Goal: Task Accomplishment & Management: Use online tool/utility

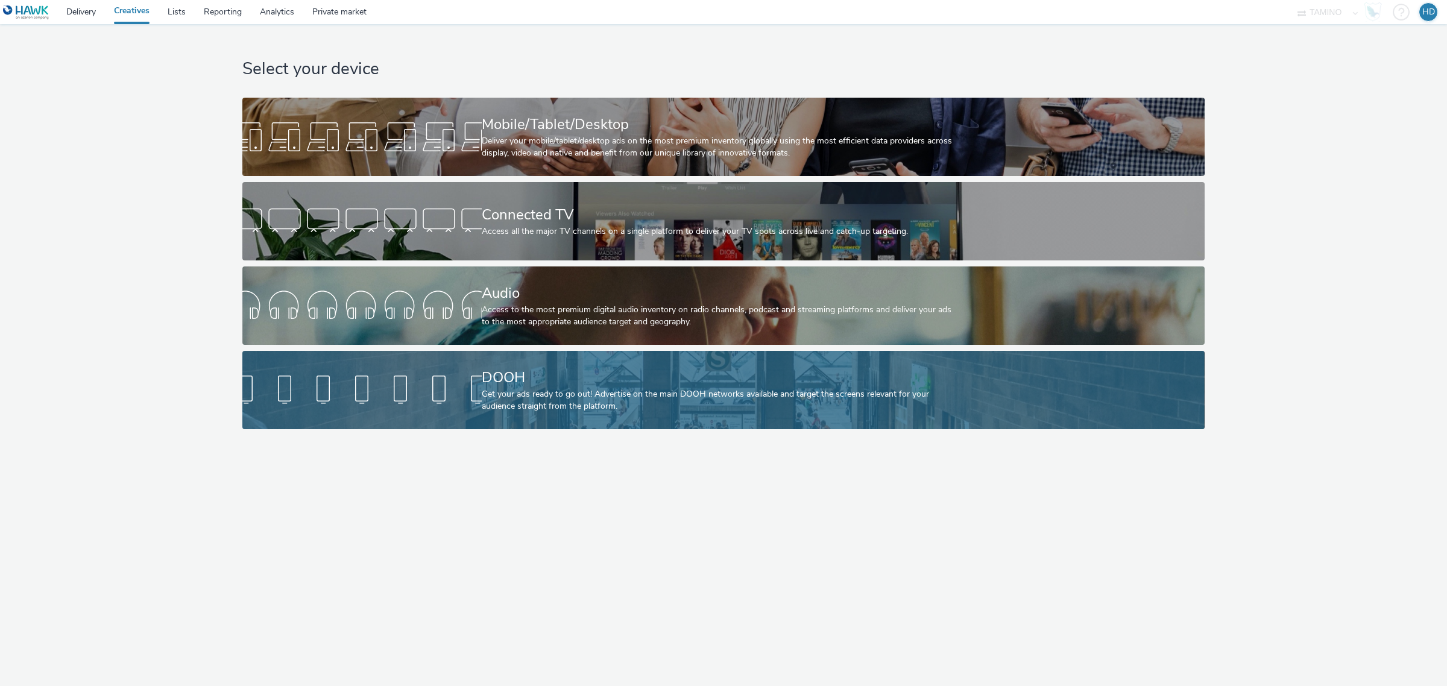
click at [549, 387] on div "DOOH" at bounding box center [721, 377] width 479 height 21
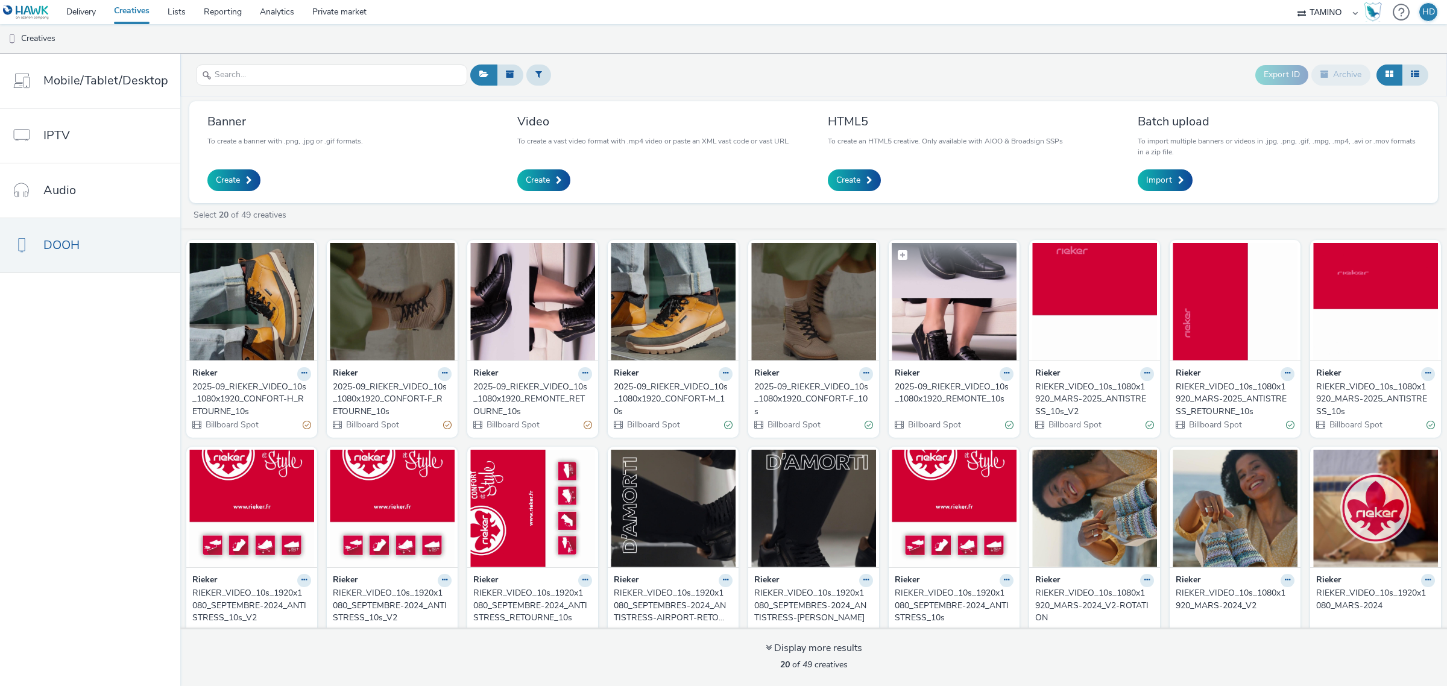
click at [951, 322] on img at bounding box center [954, 302] width 125 height 118
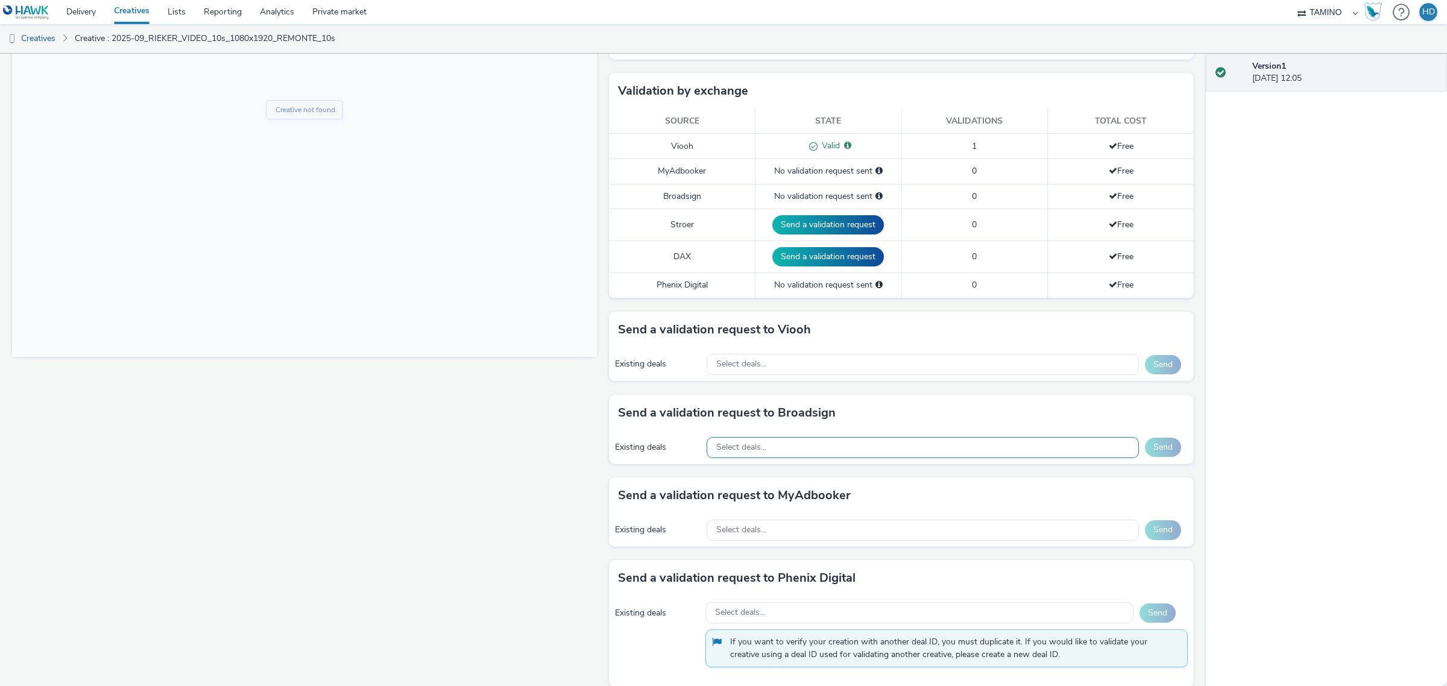
scroll to position [301, 0]
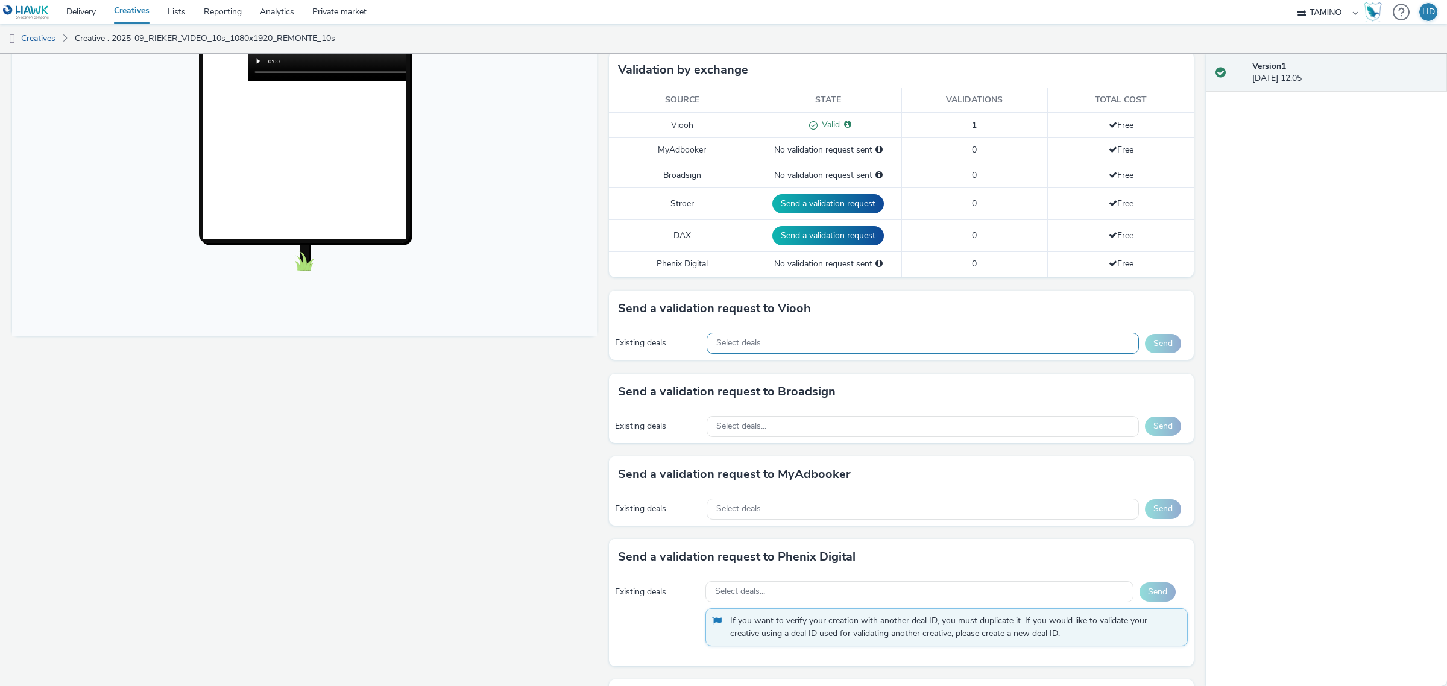
click at [737, 344] on span "Select deals..." at bounding box center [741, 343] width 50 height 10
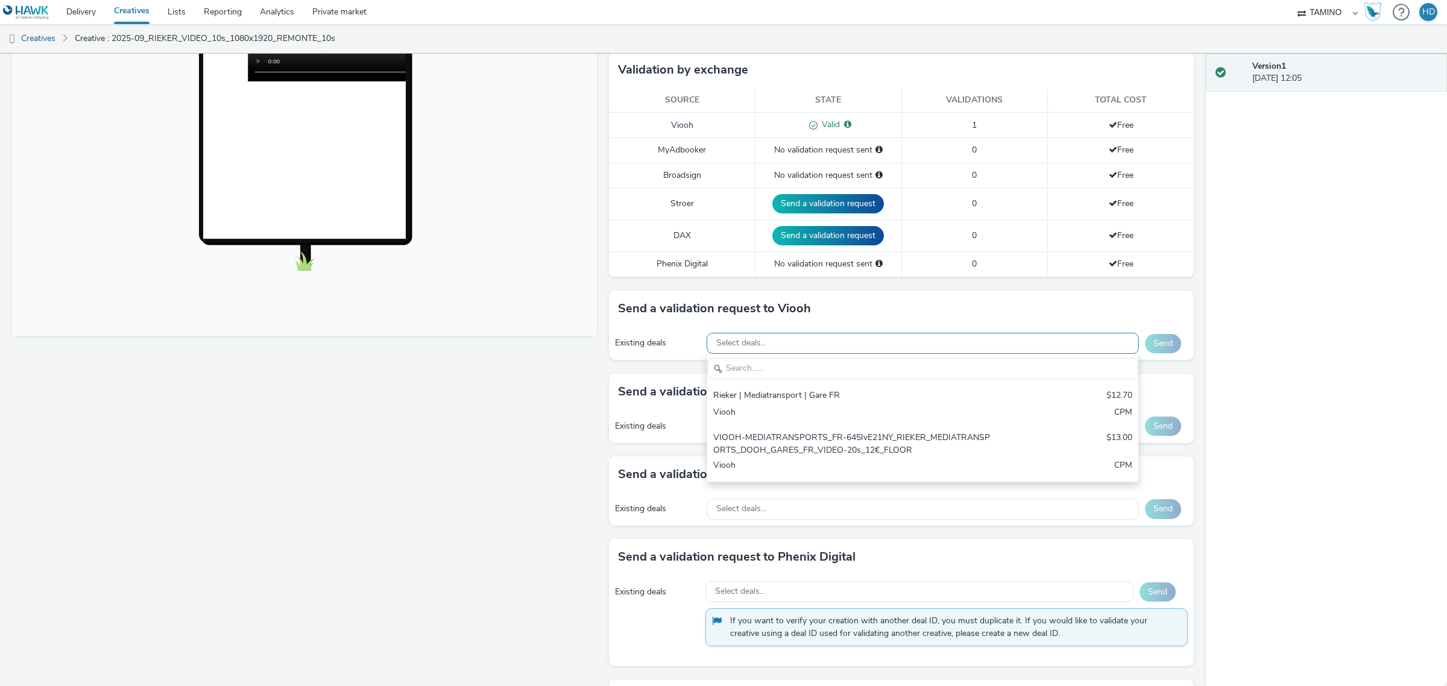
scroll to position [0, 0]
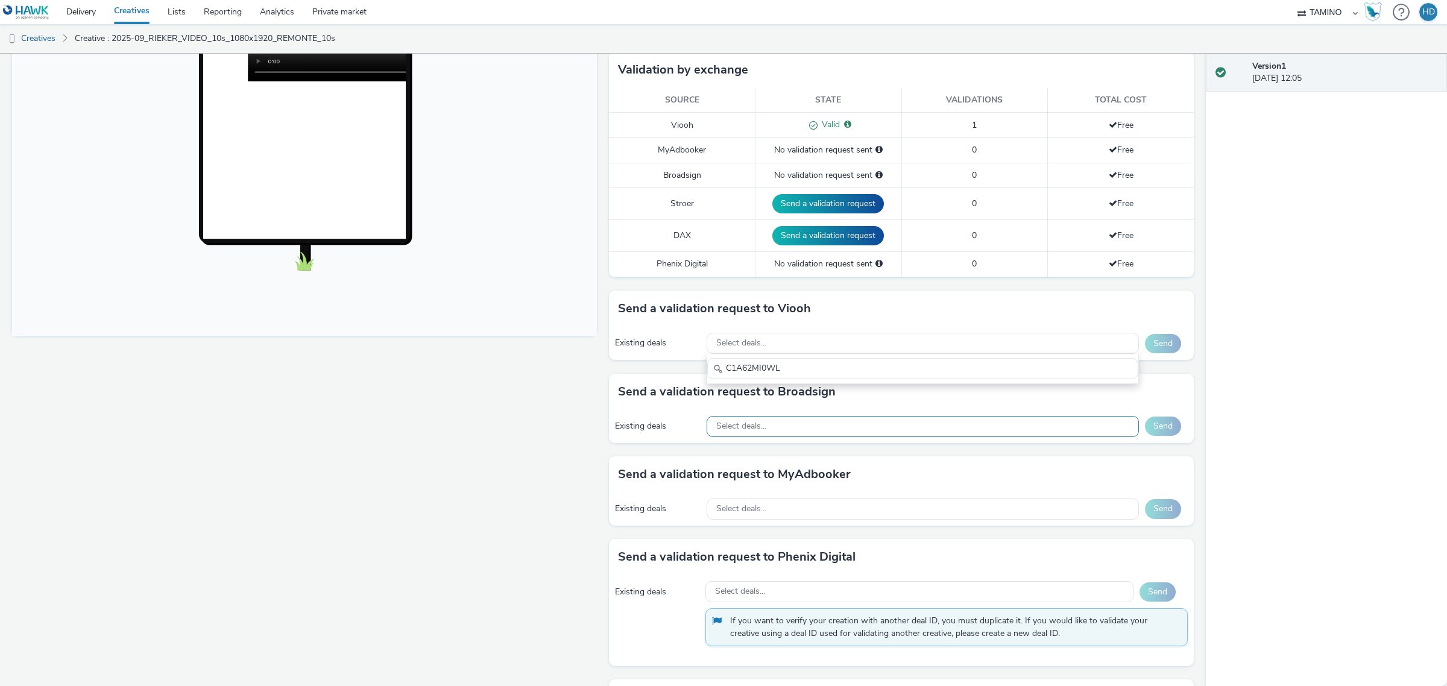
type input "C1A62MI0WL"
click at [760, 421] on div "Select deals..." at bounding box center [922, 426] width 433 height 21
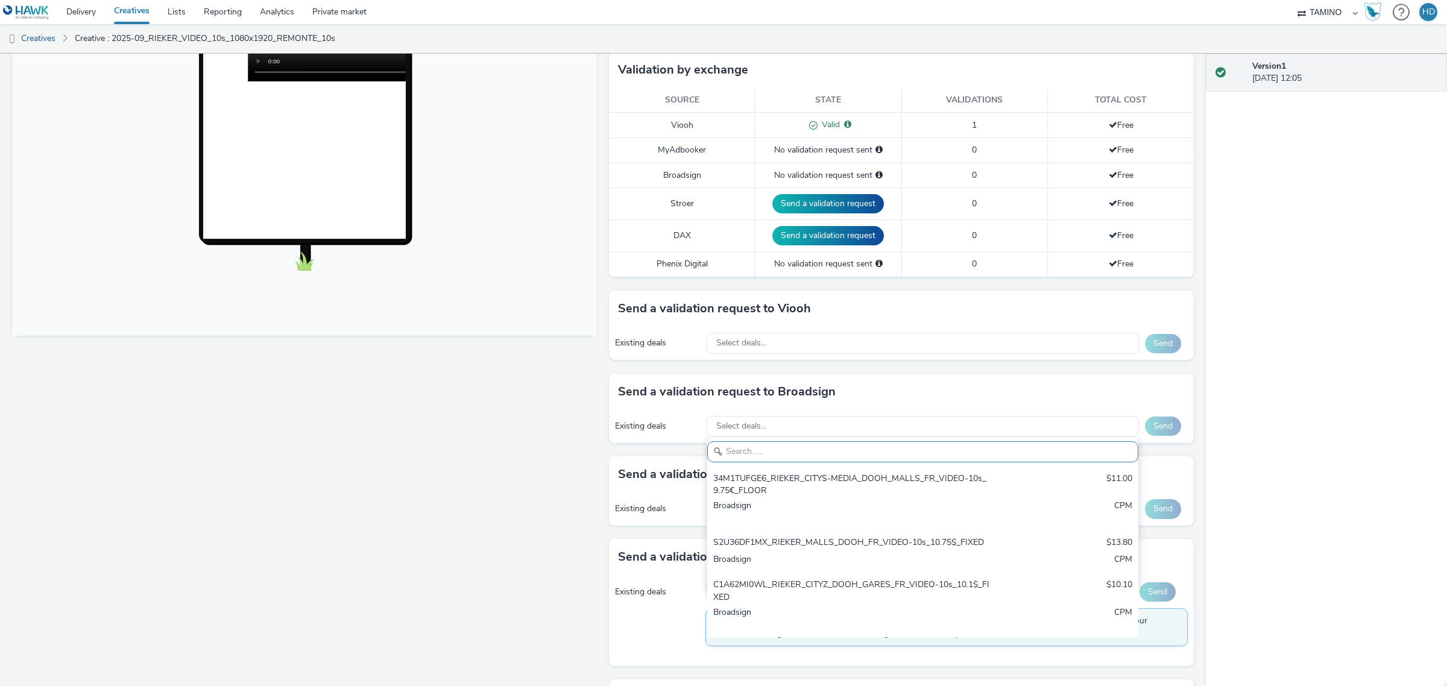
paste input "C1A62MI0WL"
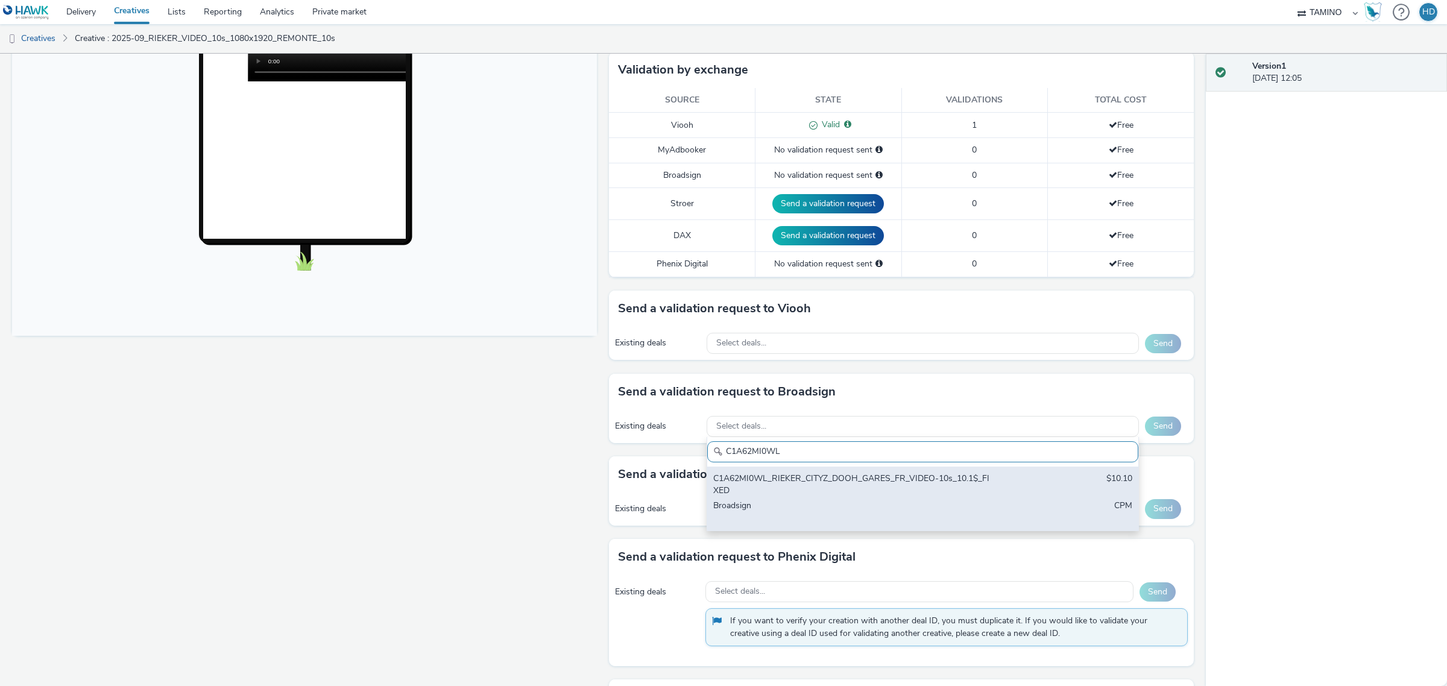
type input "C1A62MI0WL"
click at [821, 476] on div "C1A62MI0WL_RIEKER_CITYZ_DOOH_GARES_FR_VIDEO-10s_10.1$_FIXED" at bounding box center [851, 485] width 277 height 25
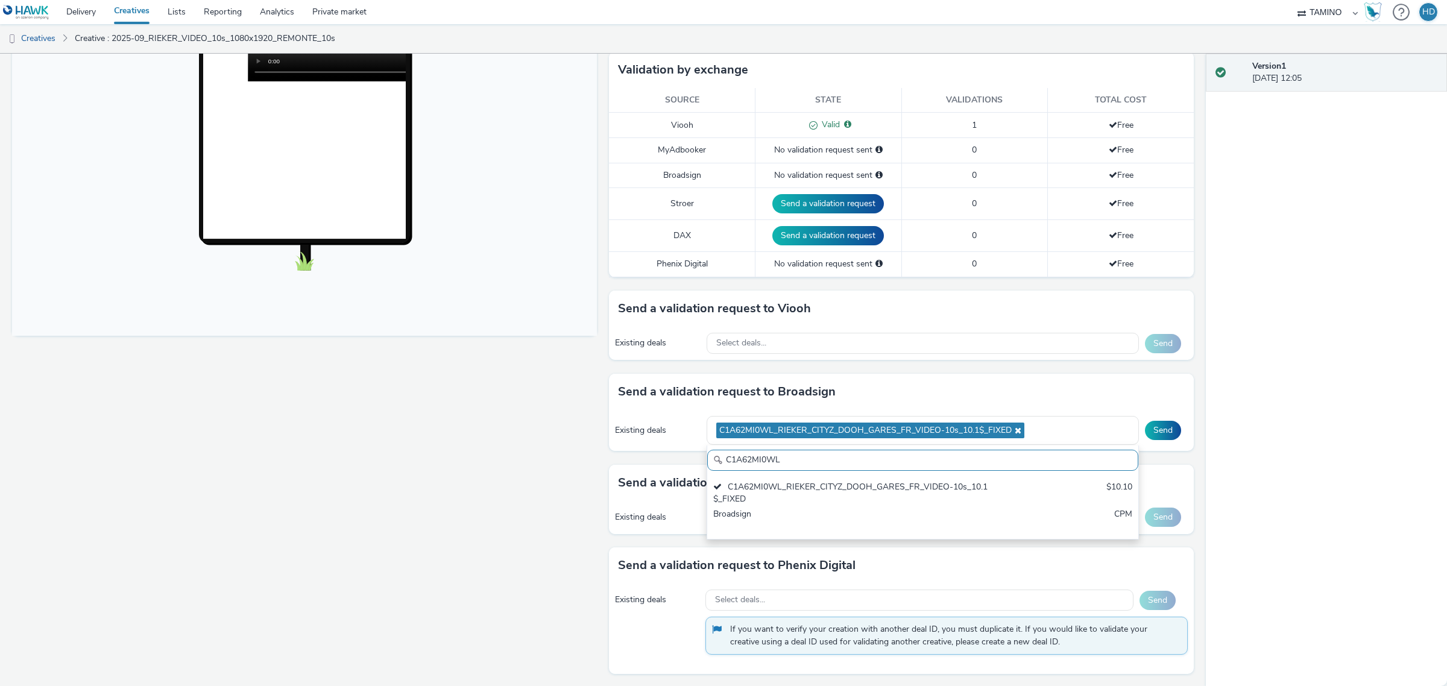
click at [1077, 398] on div "Send a validation request to Broadsign" at bounding box center [901, 392] width 585 height 36
click at [1155, 428] on button "Send" at bounding box center [1163, 430] width 36 height 19
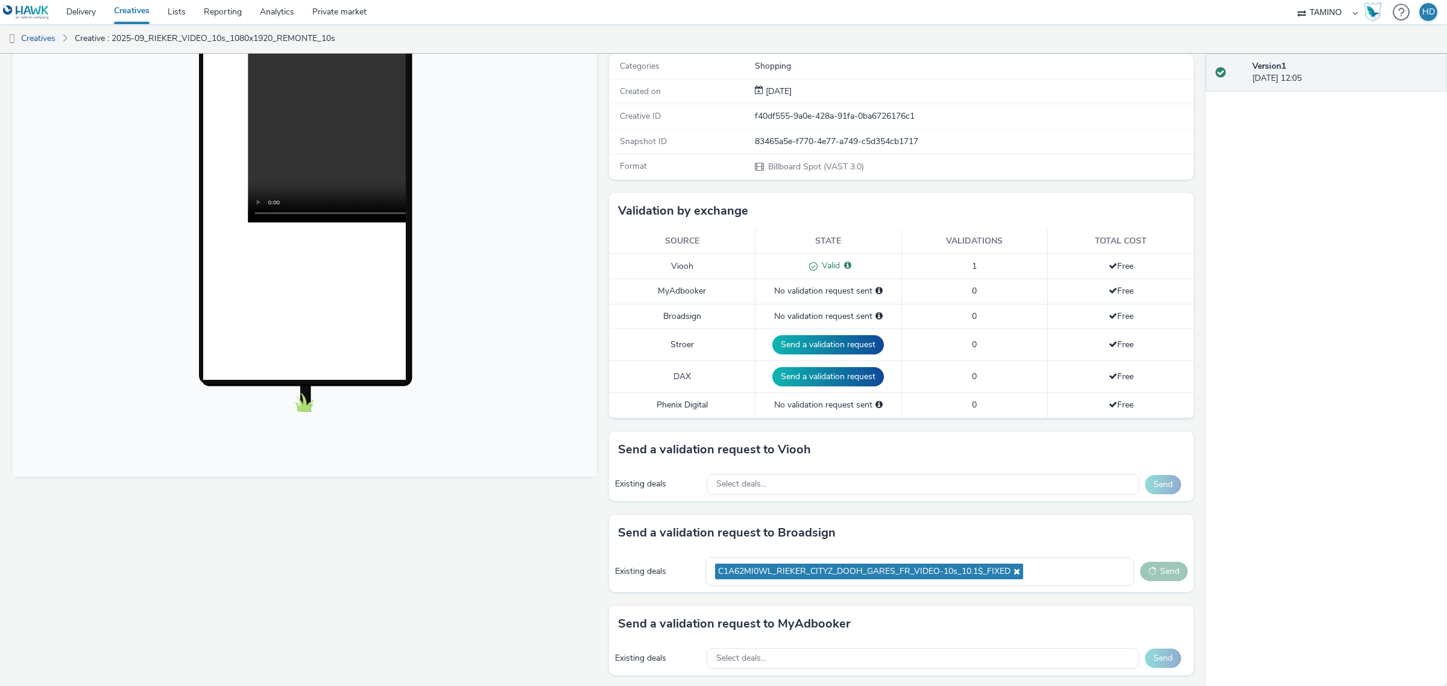
scroll to position [151, 0]
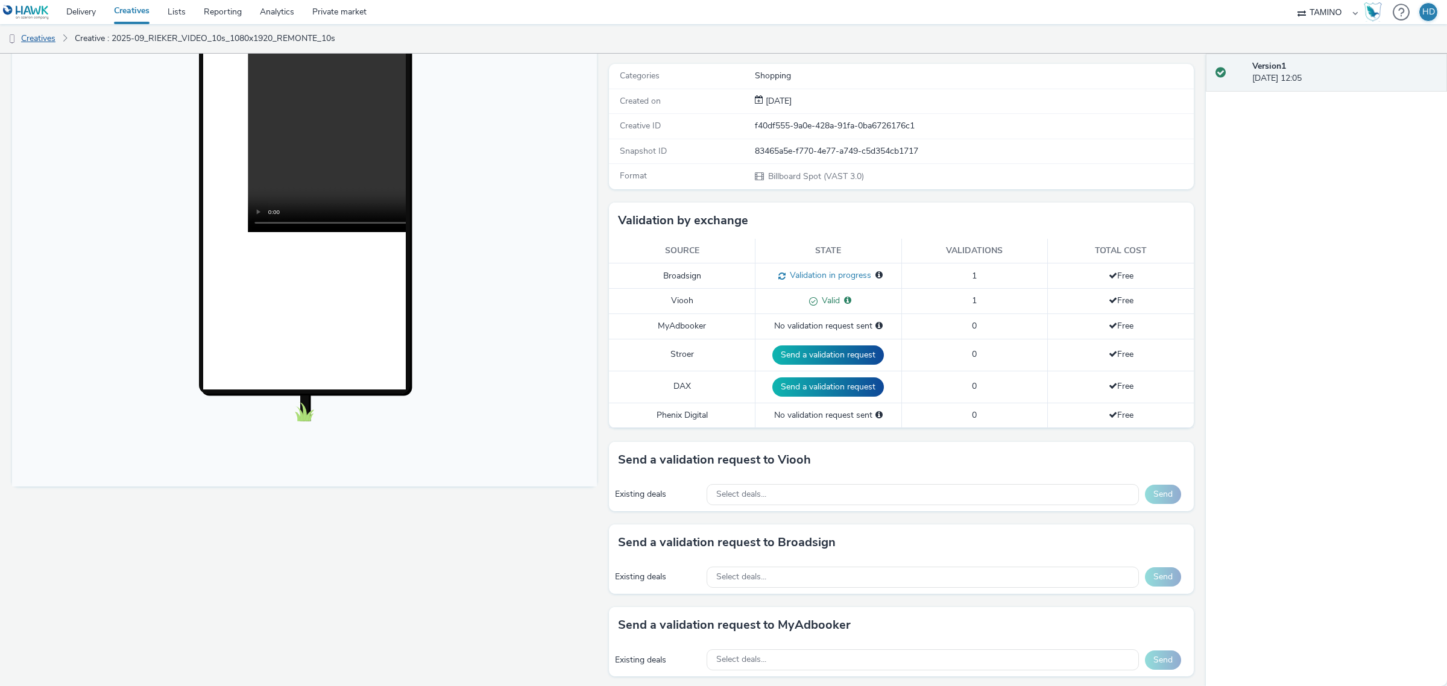
click at [47, 39] on link "Creatives" at bounding box center [30, 38] width 61 height 29
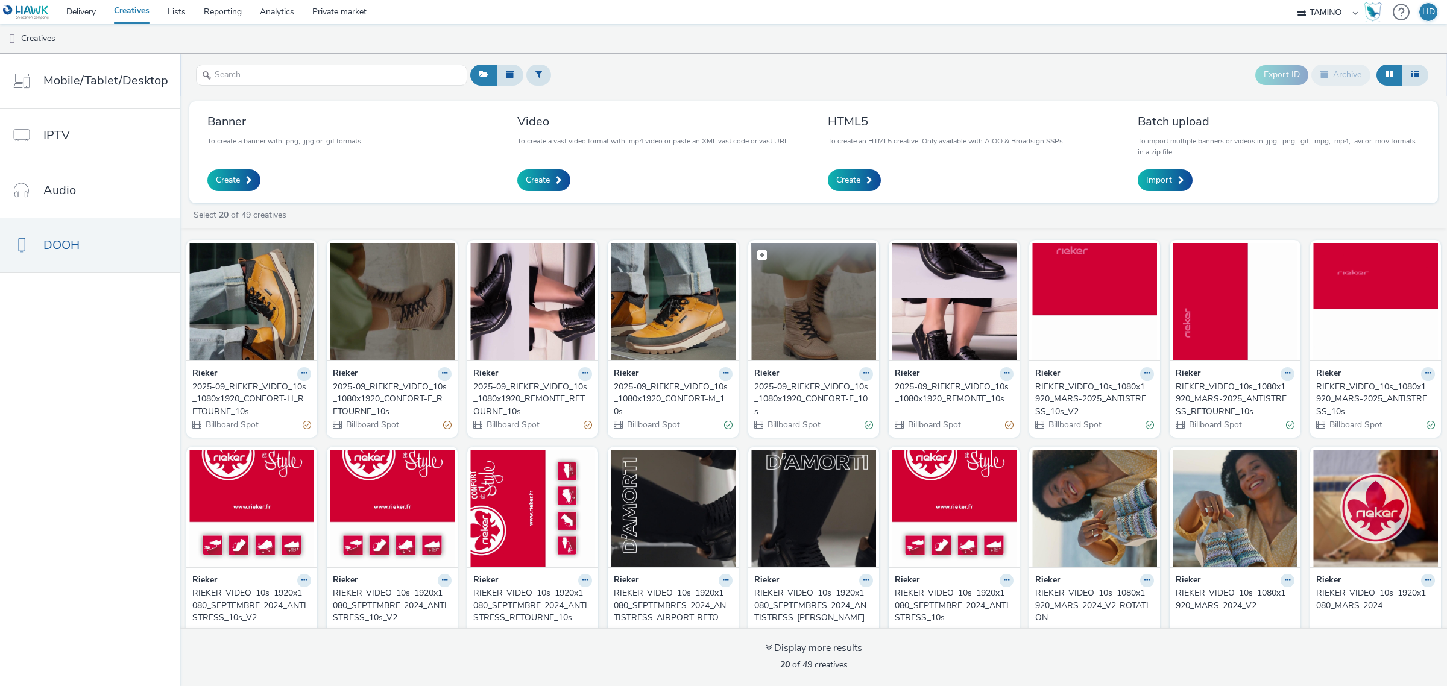
click at [797, 327] on img at bounding box center [813, 302] width 125 height 118
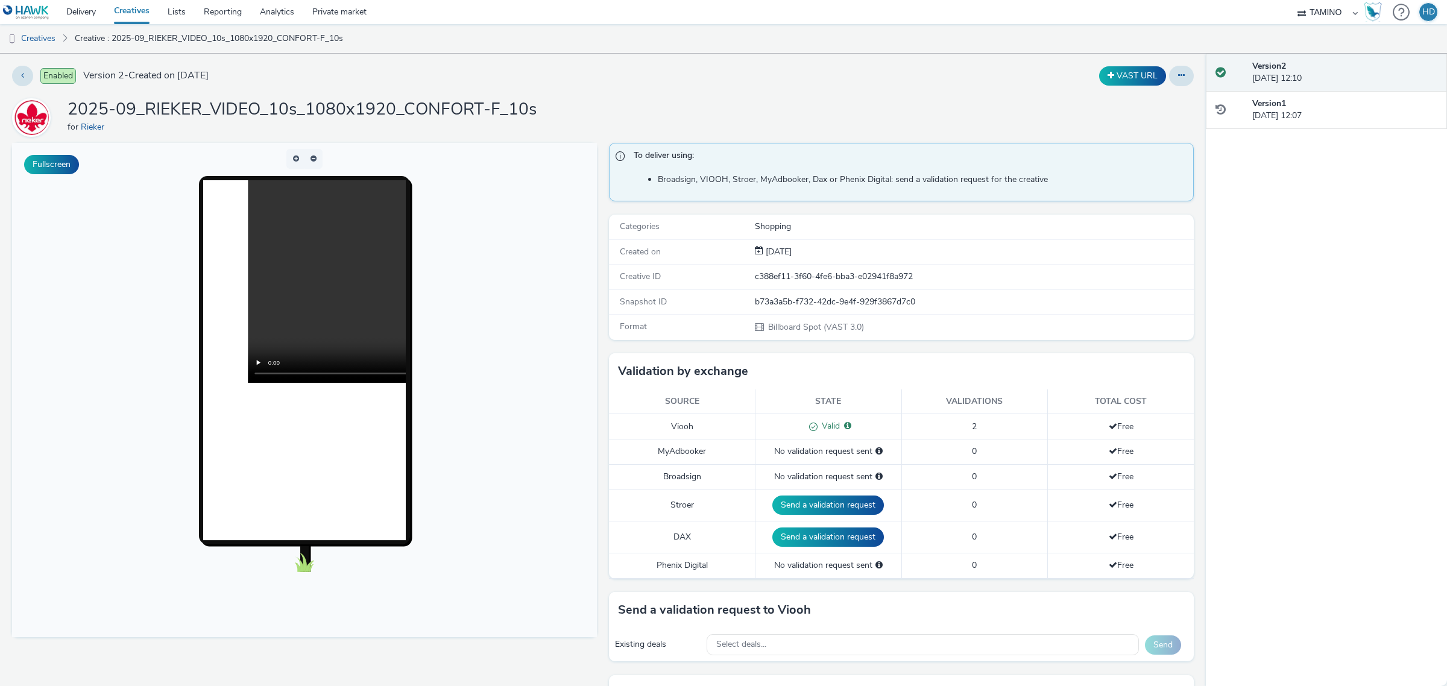
scroll to position [301, 0]
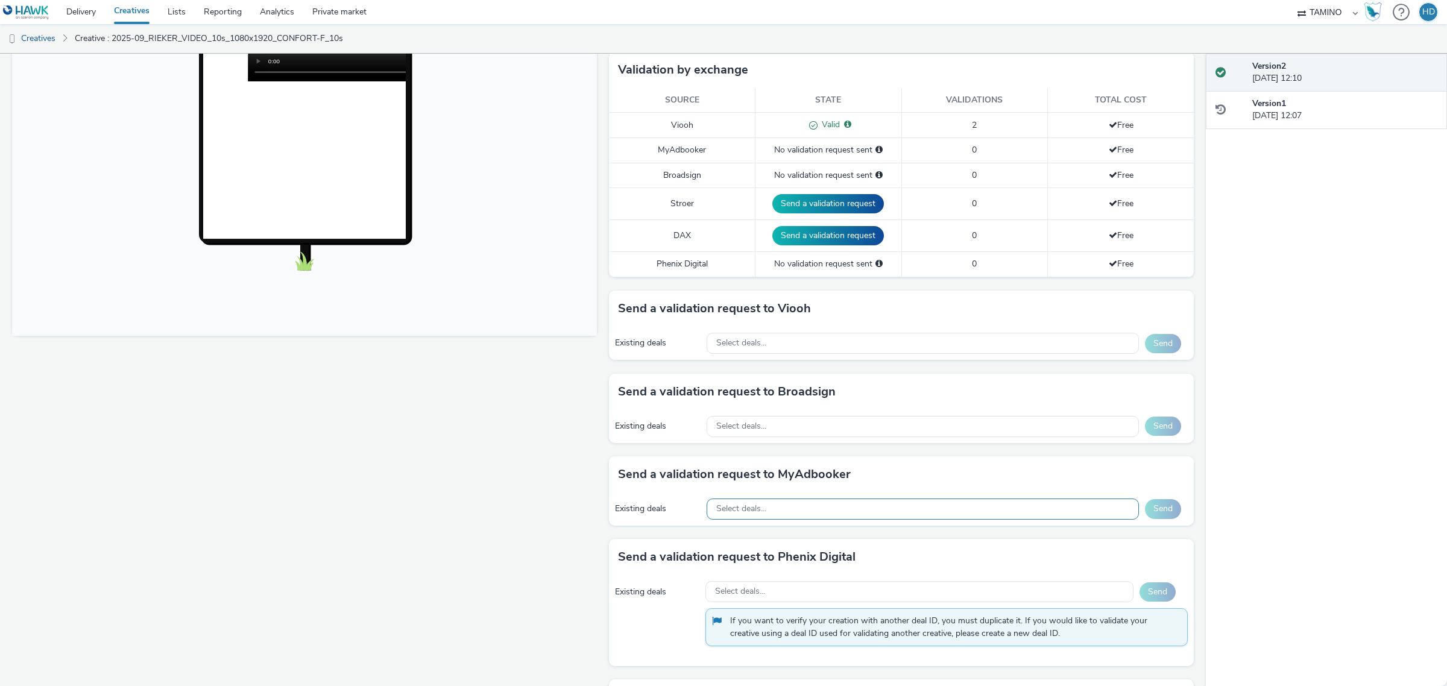
click at [767, 516] on div "Select deals..." at bounding box center [922, 508] width 433 height 21
click at [750, 414] on div "Existing deals Select deals... Send" at bounding box center [901, 426] width 585 height 33
click at [750, 420] on div "Select deals..." at bounding box center [922, 426] width 433 height 21
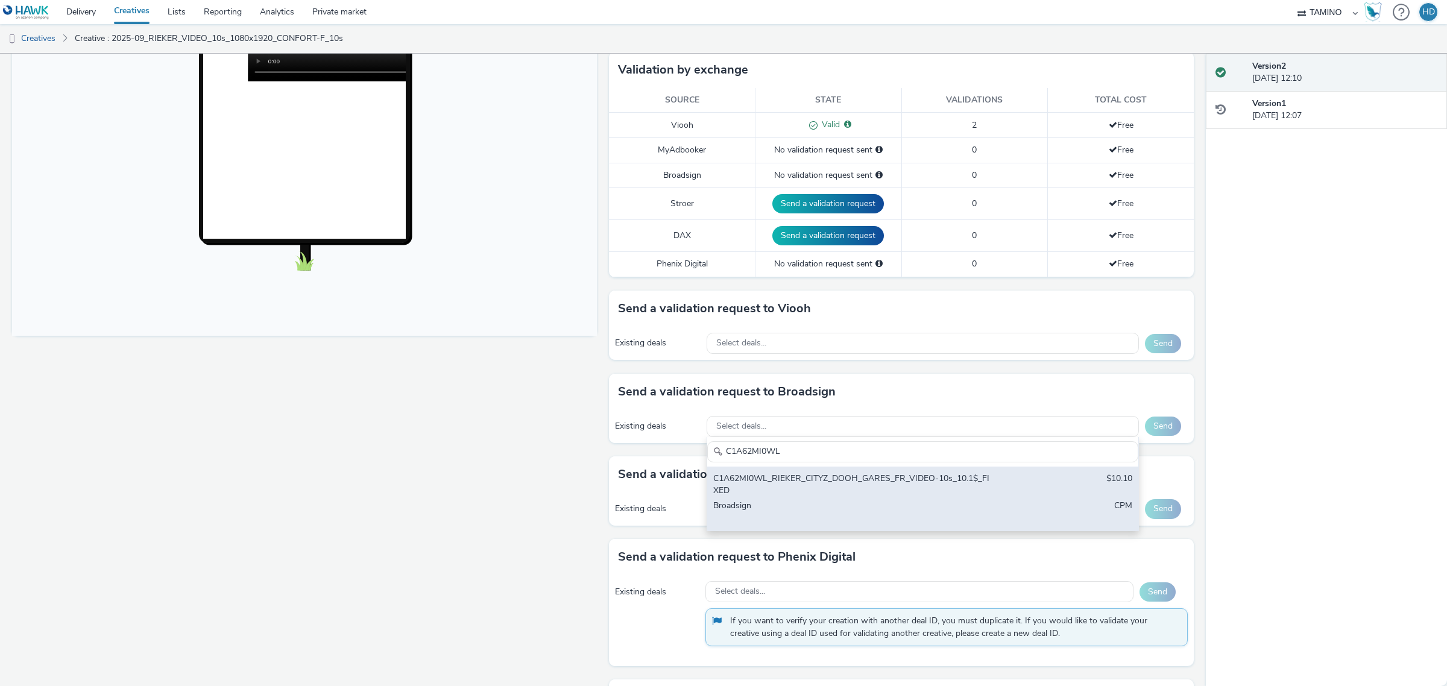
type input "C1A62MI0WL"
click at [834, 488] on div "C1A62MI0WL_RIEKER_CITYZ_DOOH_GARES_FR_VIDEO-10s_10.1$_FIXED" at bounding box center [851, 485] width 277 height 25
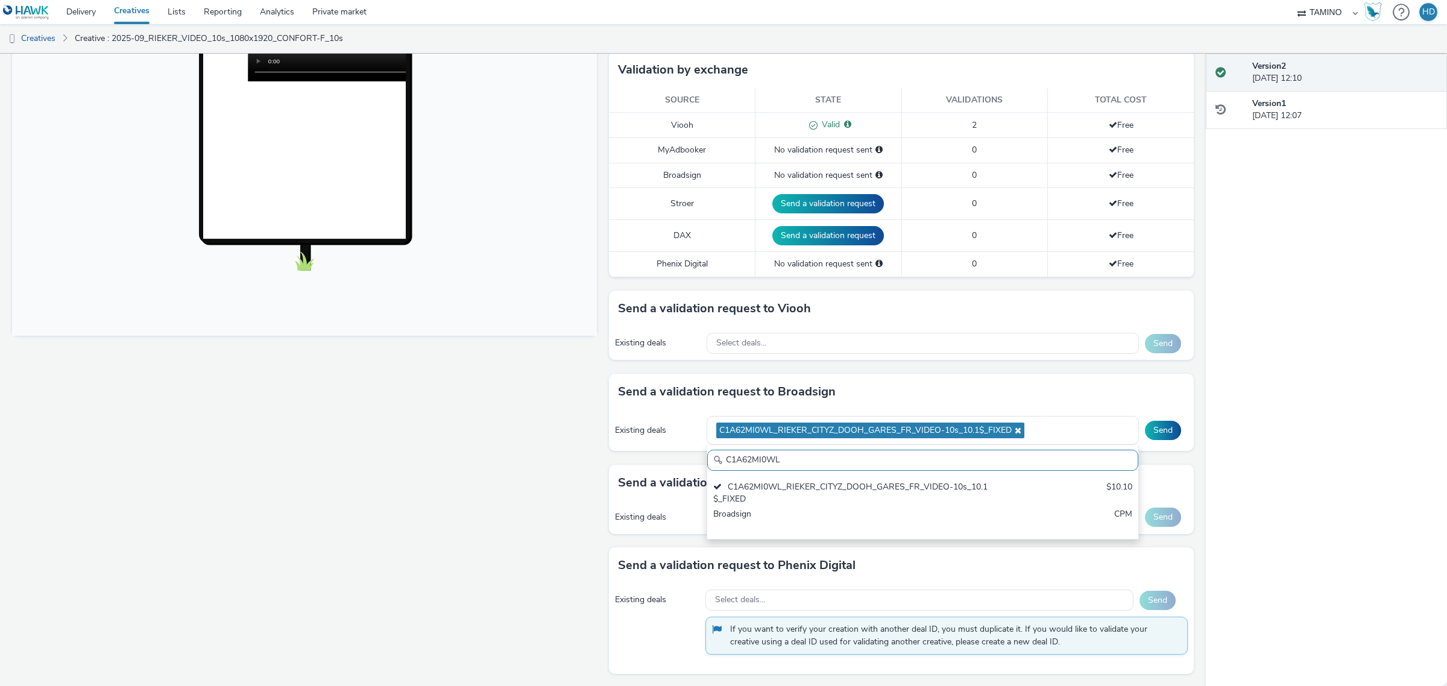
click at [1110, 410] on div "Send a validation request to Broadsign" at bounding box center [901, 392] width 585 height 36
click at [1153, 435] on button "Send" at bounding box center [1163, 430] width 36 height 19
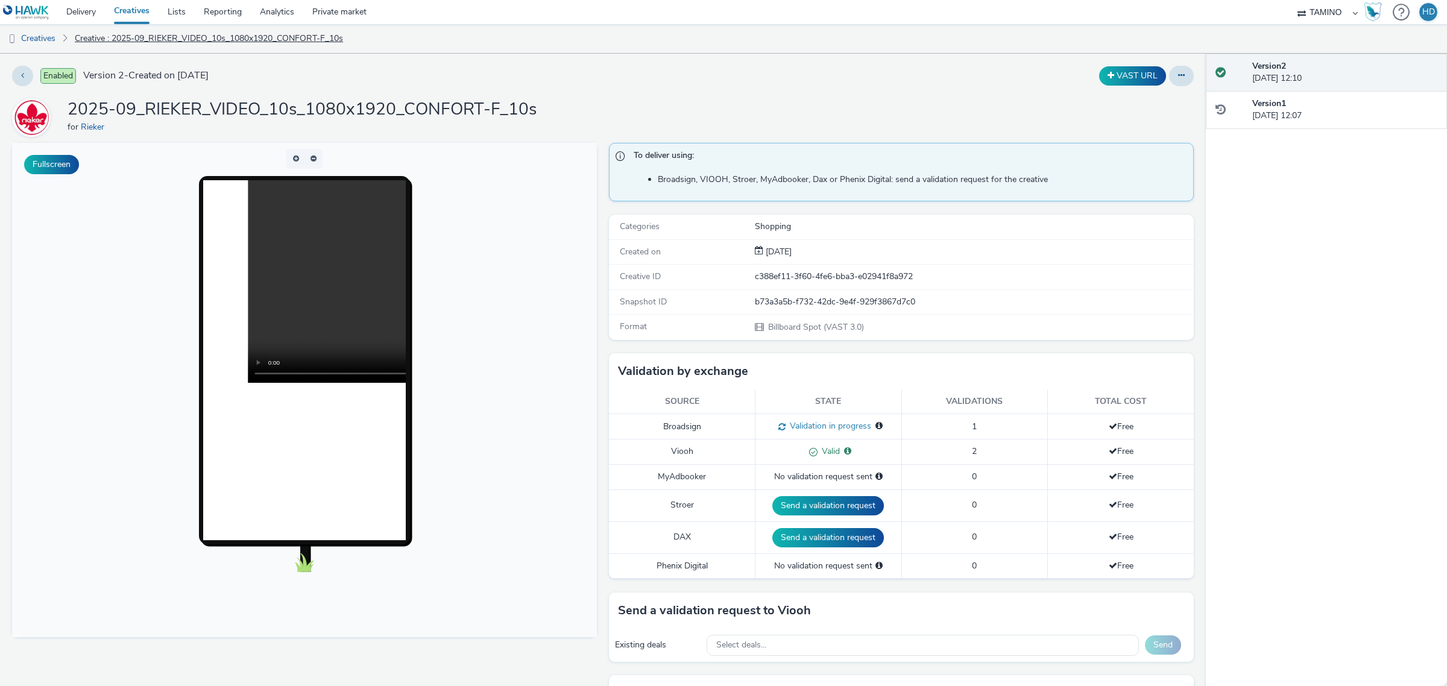
click at [152, 35] on link "Creative : 2025-09_RIEKER_VIDEO_10s_1080x1920_CONFORT-F_10s" at bounding box center [209, 38] width 280 height 29
click at [218, 41] on link "Creative : 2025-09_RIEKER_VIDEO_10s_1080x1920_CONFORT-F_10s" at bounding box center [209, 38] width 280 height 29
click at [34, 40] on link "Creatives" at bounding box center [30, 38] width 61 height 29
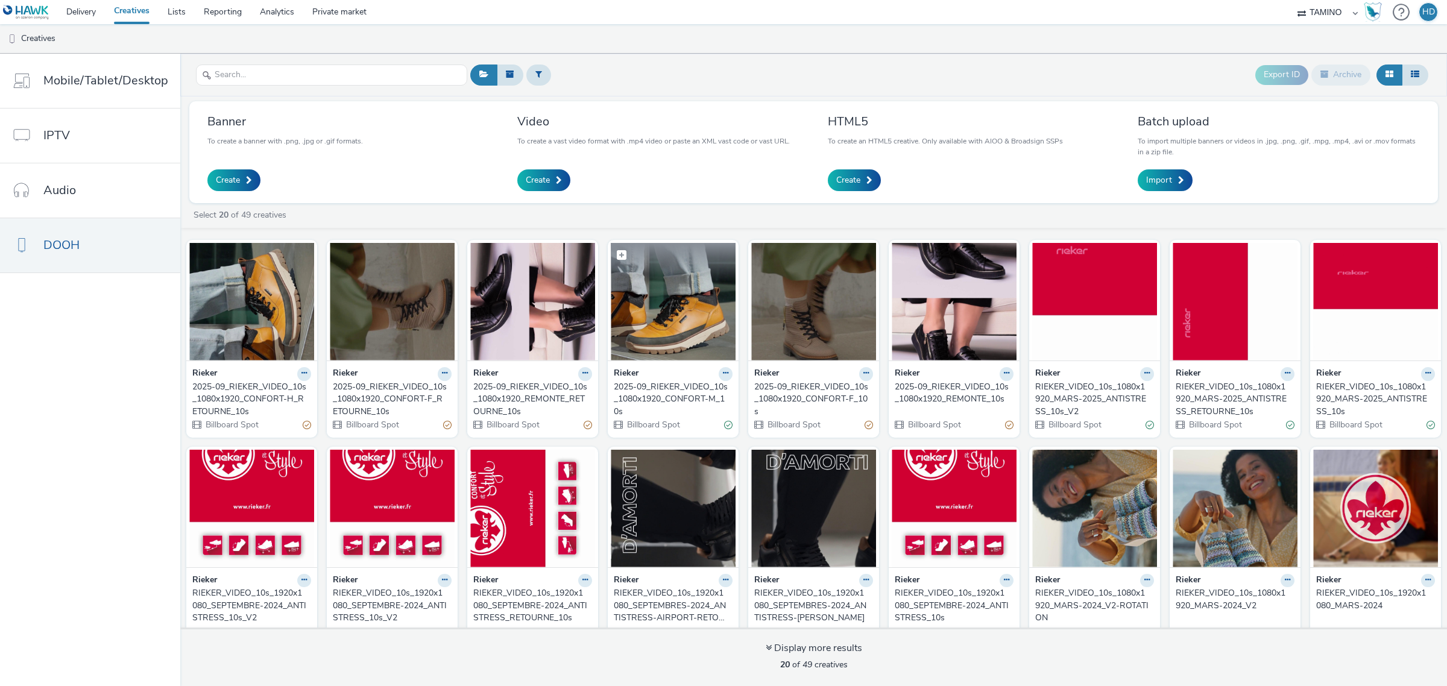
click at [667, 323] on img at bounding box center [673, 302] width 125 height 118
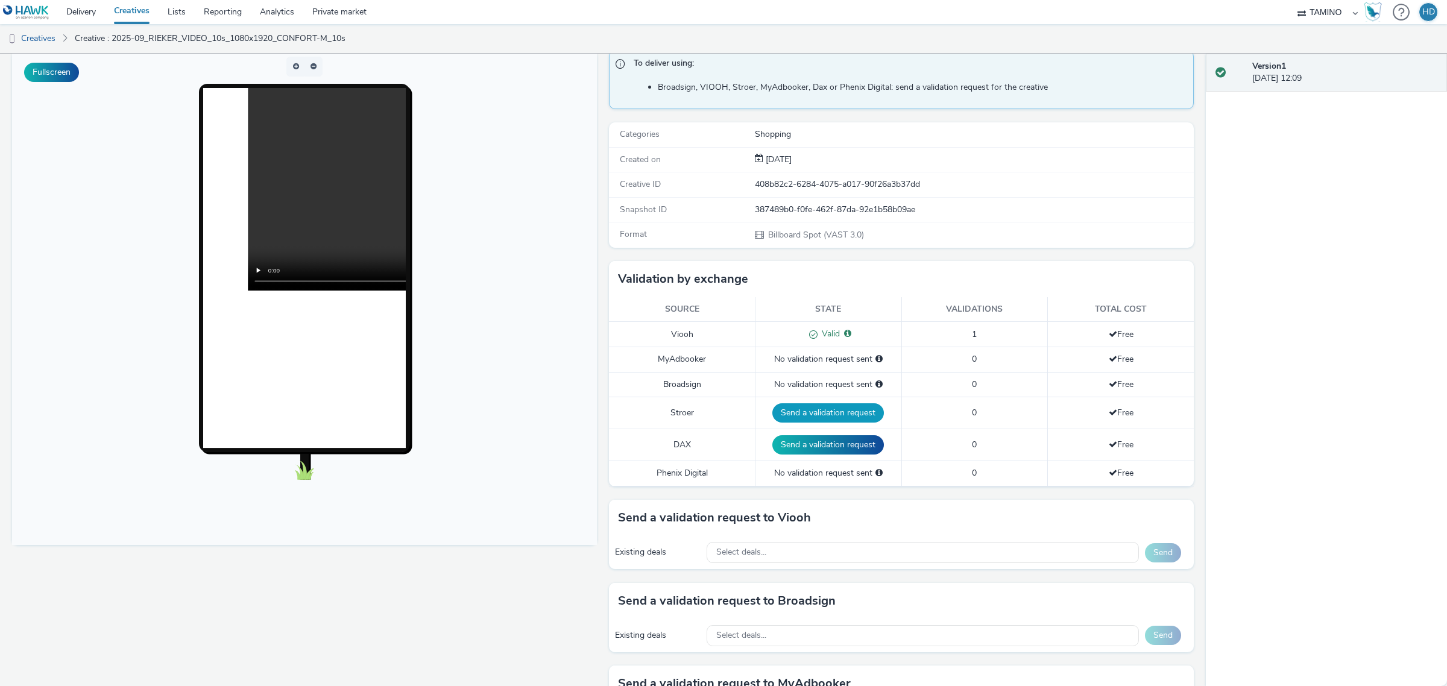
scroll to position [226, 0]
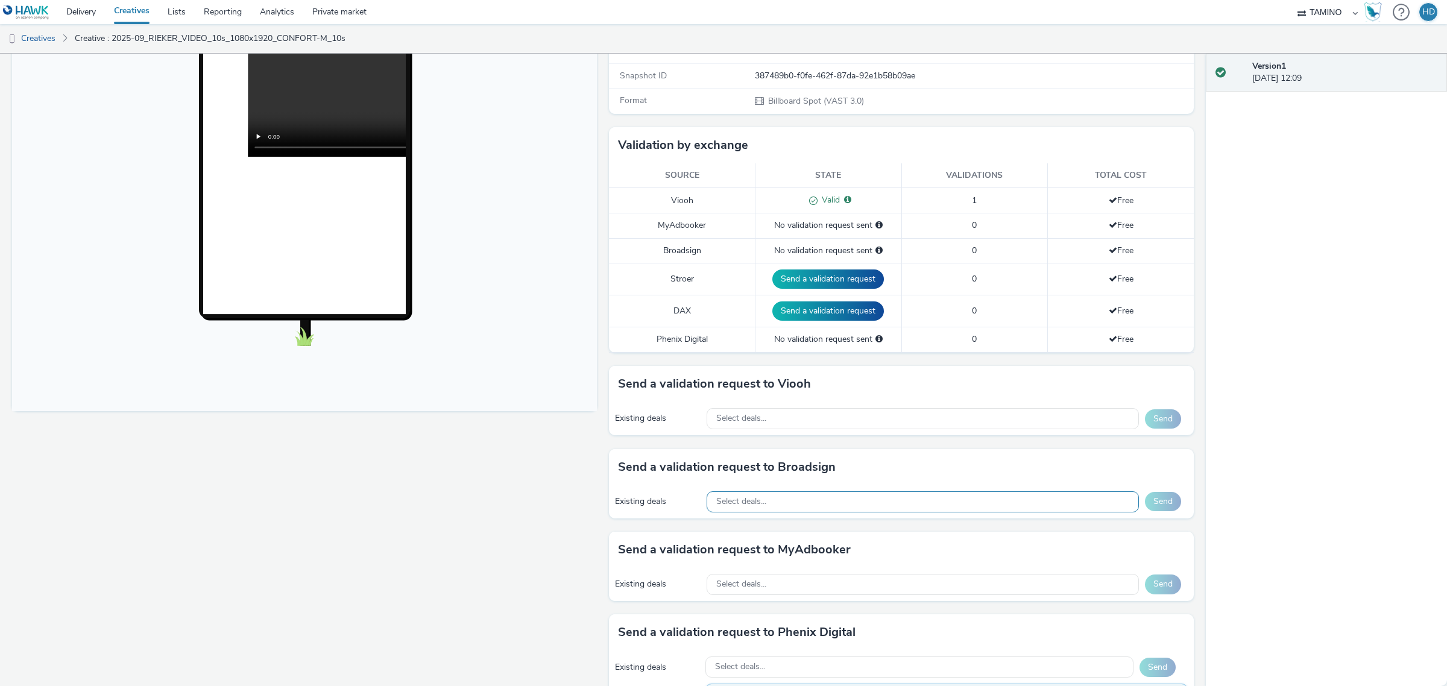
click at [770, 508] on div "Select deals..." at bounding box center [922, 501] width 433 height 21
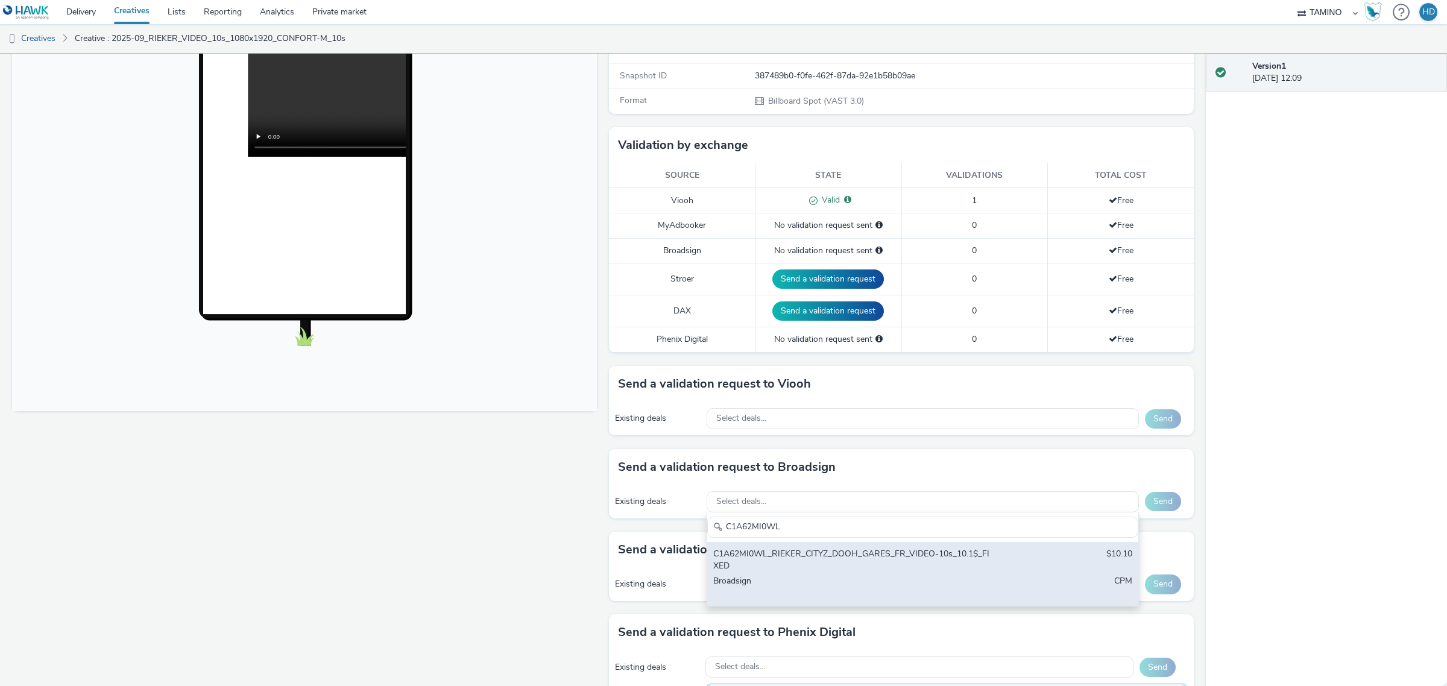
type input "C1A62MI0WL"
click at [809, 558] on div "C1A62MI0WL_RIEKER_CITYZ_DOOH_GARES_FR_VIDEO-10s_10.1$_FIXED" at bounding box center [851, 560] width 277 height 25
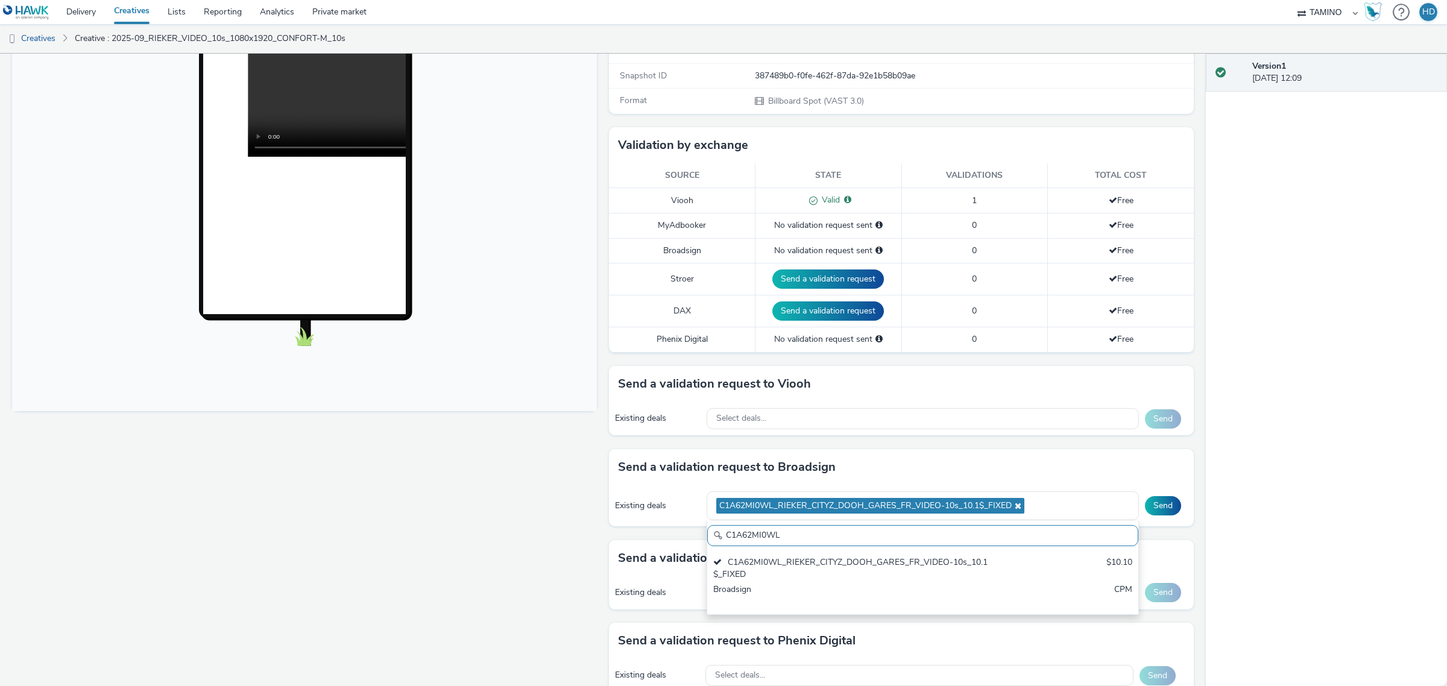
click at [1001, 461] on div "Send a validation request to Broadsign" at bounding box center [901, 467] width 585 height 36
click at [1158, 508] on button "Send" at bounding box center [1163, 505] width 36 height 19
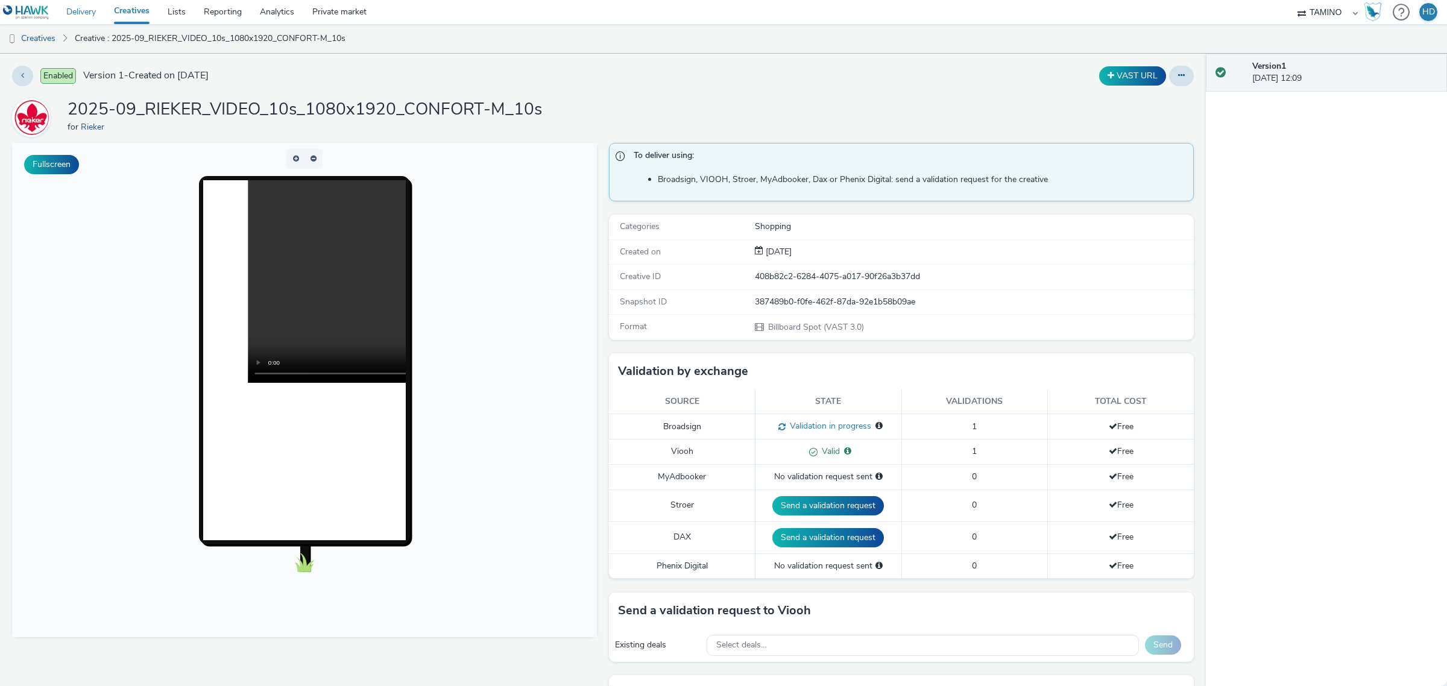
click at [88, 13] on link "Delivery" at bounding box center [81, 12] width 48 height 24
